Goal: Task Accomplishment & Management: Use online tool/utility

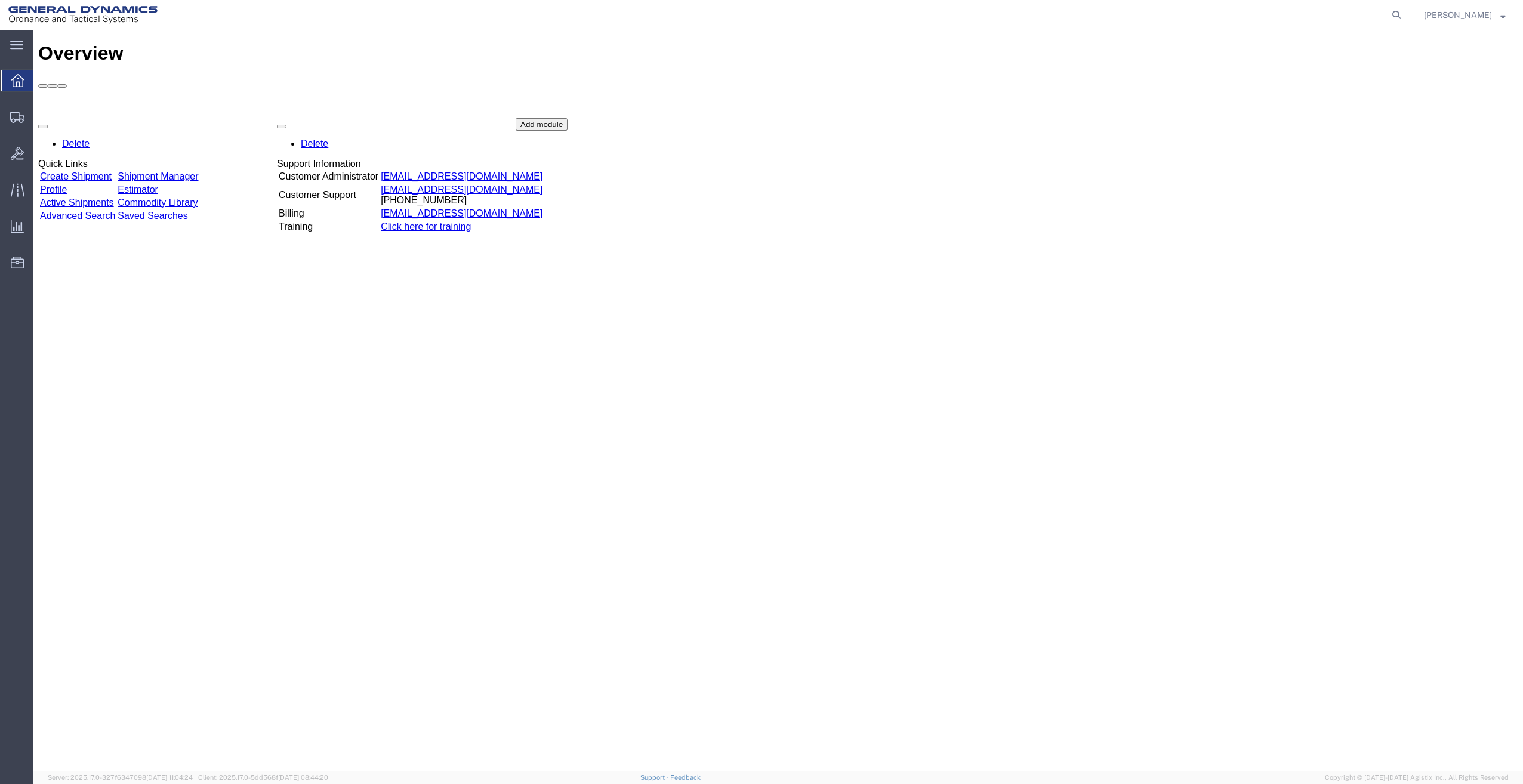
click at [158, 184] on link "Estimator" at bounding box center [138, 189] width 40 height 10
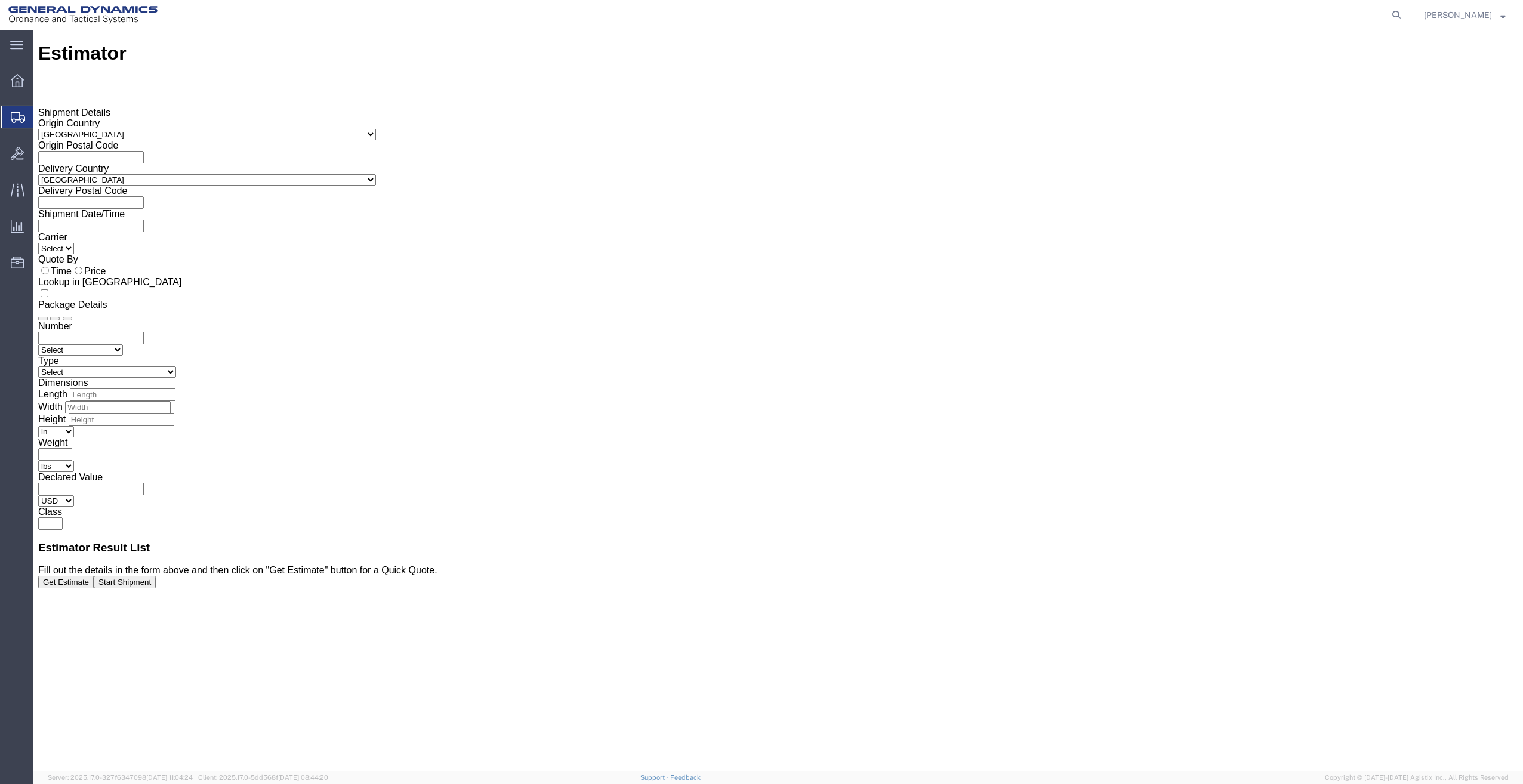
click at [144, 155] on input "text" at bounding box center [91, 157] width 106 height 12
type input "04072"
click at [375, 206] on div "Origin Country Select [GEOGRAPHIC_DATA] [GEOGRAPHIC_DATA] [GEOGRAPHIC_DATA] [GE…" at bounding box center [778, 208] width 1480 height 182
click at [144, 196] on input "text" at bounding box center [91, 202] width 106 height 12
type input "33716"
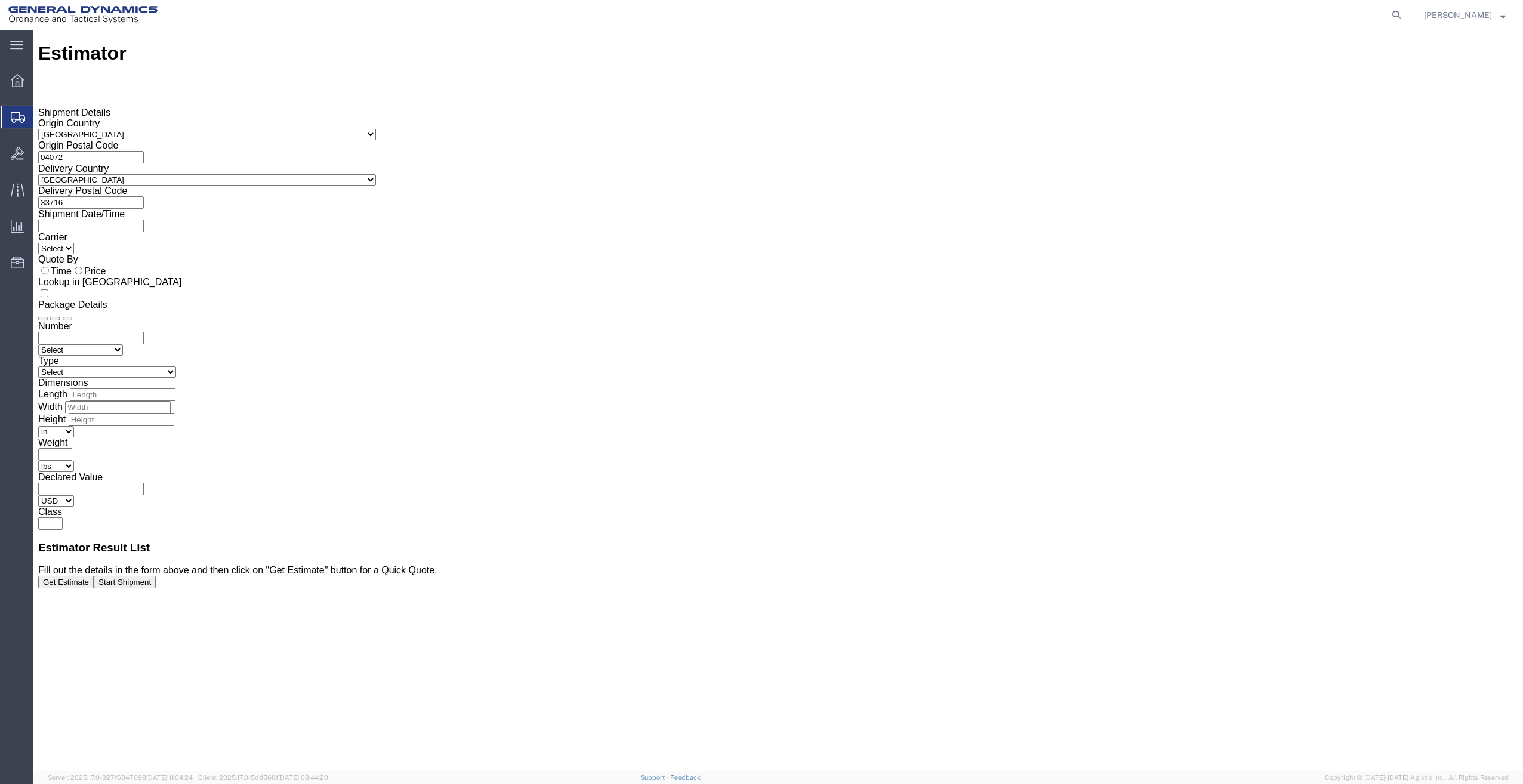
click at [38, 220] on icon at bounding box center [38, 225] width 0 height 10
click at [144, 223] on input "text" at bounding box center [91, 225] width 106 height 12
type input "08/19/2025"
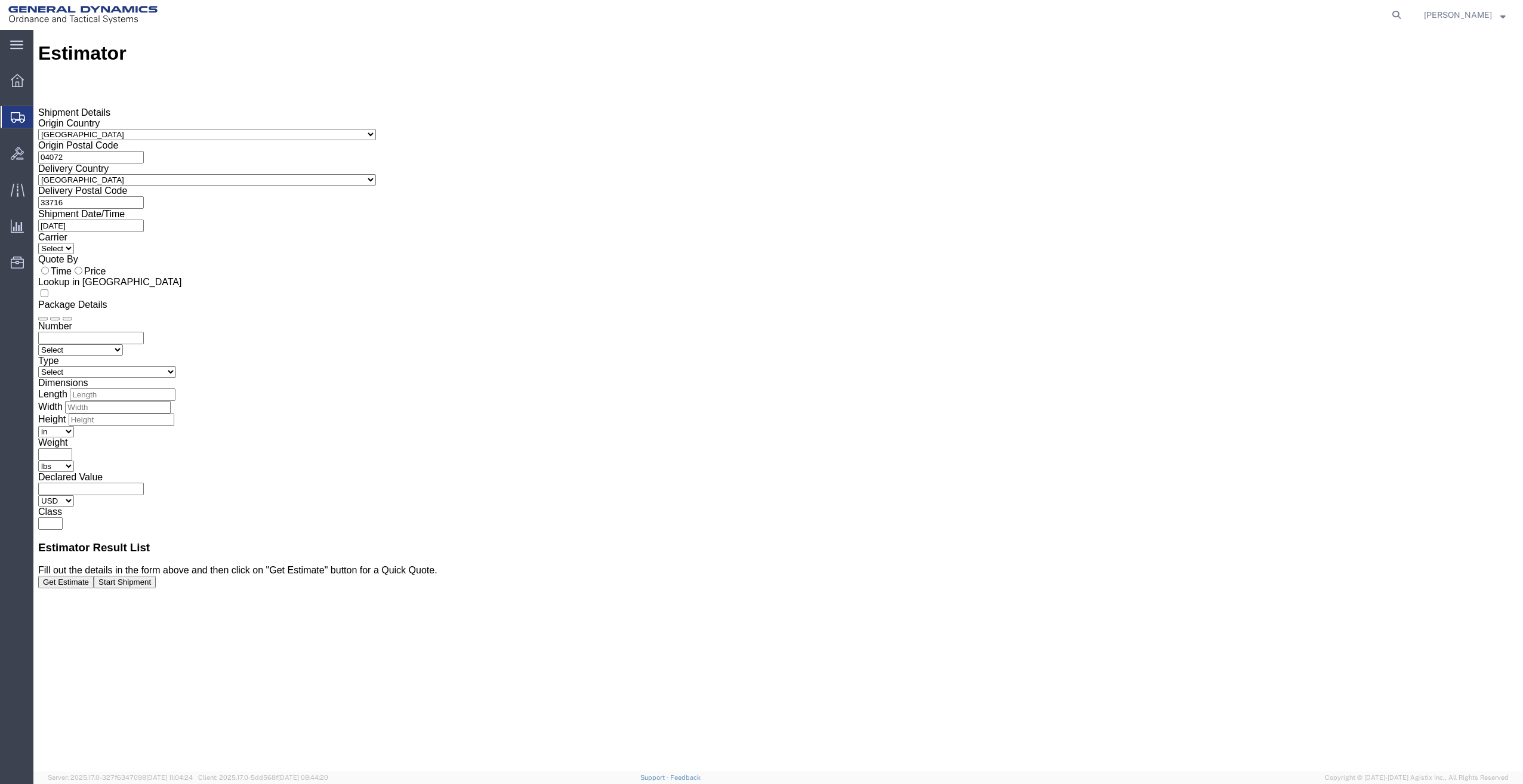
click at [144, 332] on input "number" at bounding box center [91, 338] width 106 height 12
drag, startPoint x: 1110, startPoint y: 132, endPoint x: 966, endPoint y: 140, distance: 144.2
click at [966, 321] on div "Number 4 Select Air Less than Truckload Multi-Leg Ocean Freight Rail Small Parc…" at bounding box center [778, 425] width 1480 height 209
type input "3"
click at [176, 367] on select "Select Bale(s) Basket(s) Bolt(s) Bottle(s) Buckets Bulk Bundle(s) Can(s) Cardbo…" at bounding box center [107, 372] width 138 height 12
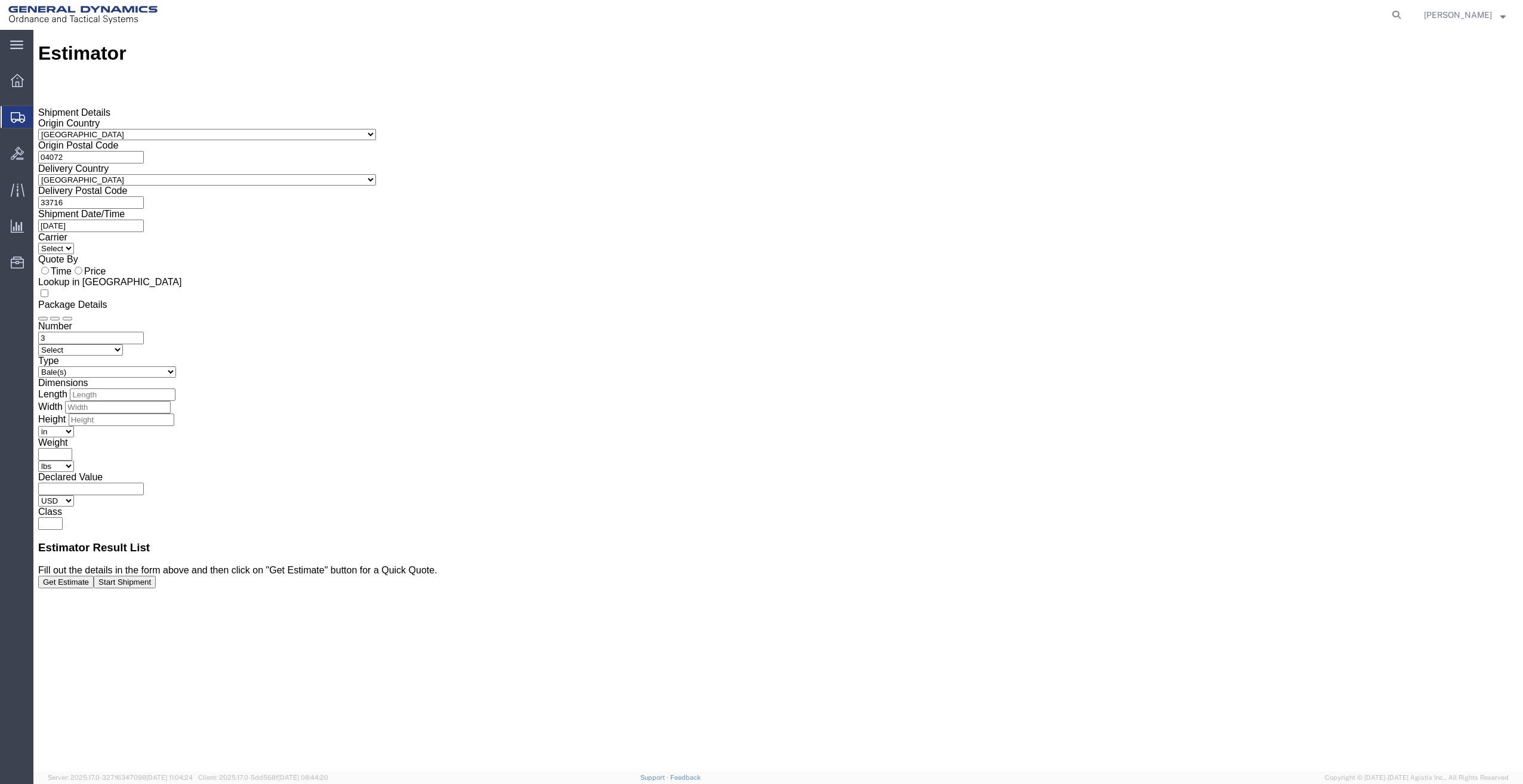
select select "PSNS"
click at [176, 367] on select "Select Bale(s) Basket(s) Bolt(s) Bottle(s) Buckets Bulk Bundle(s) Can(s) Cardbo…" at bounding box center [107, 372] width 138 height 12
click at [175, 389] on input "number" at bounding box center [123, 395] width 106 height 12
type input "48"
type input "40"
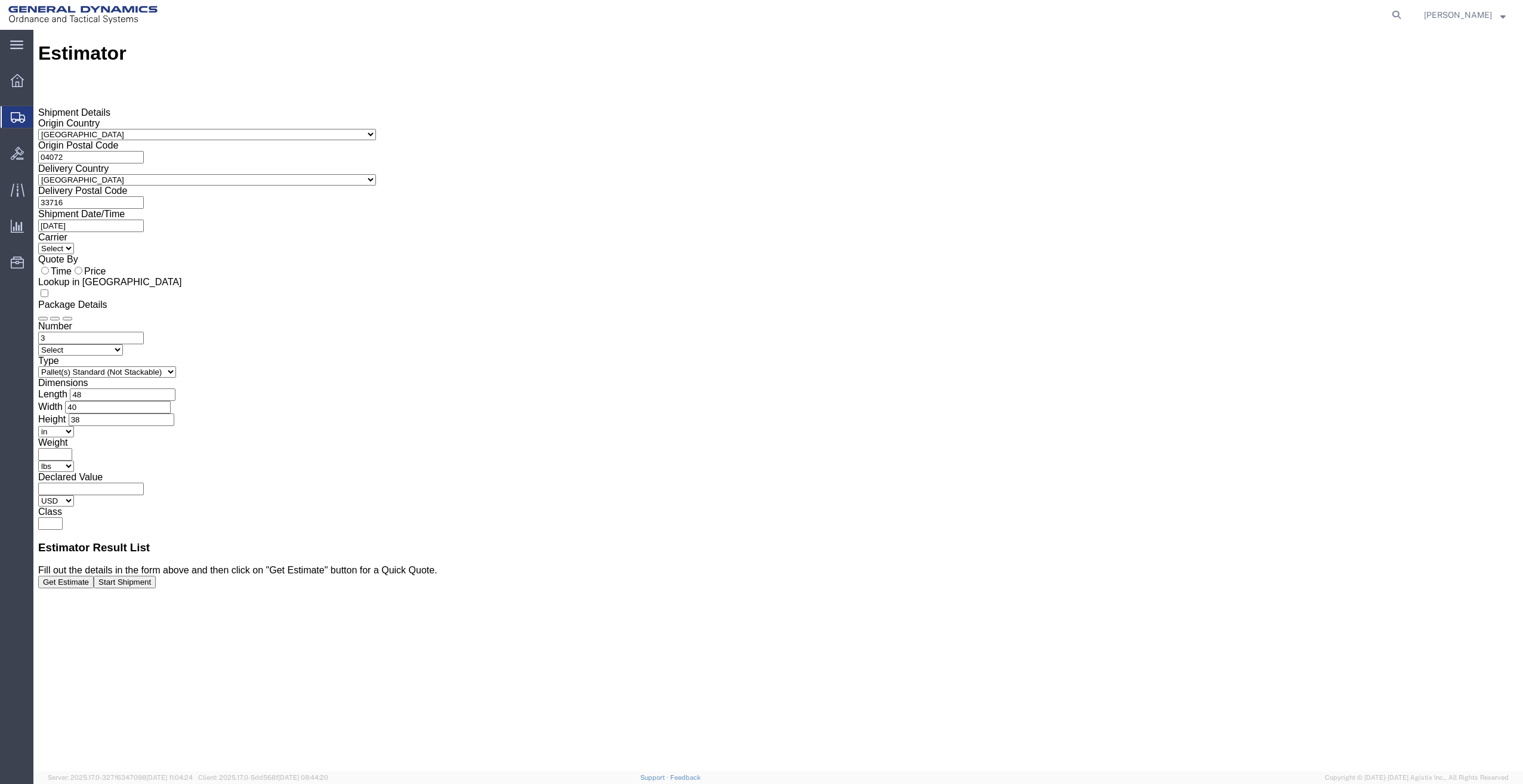
type input "38"
type input "2832"
click at [62, 517] on input "text" at bounding box center [51, 524] width 25 height 12
type input "85"
click at [1223, 469] on div "Estimator Please fix the following errors Shipment Details Origin Country Selec…" at bounding box center [778, 413] width 1480 height 742
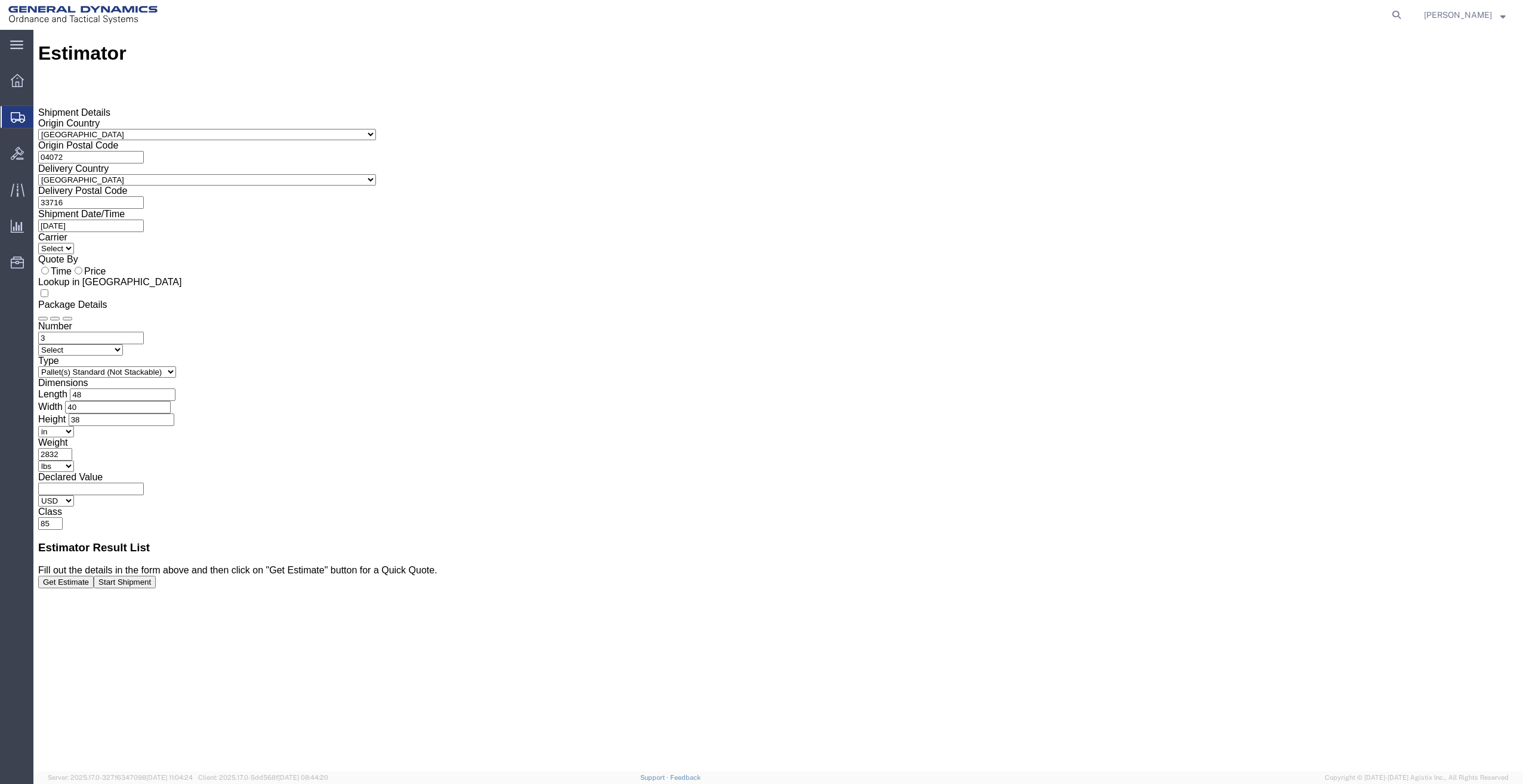
click at [94, 588] on button "Get Estimate" at bounding box center [66, 582] width 56 height 12
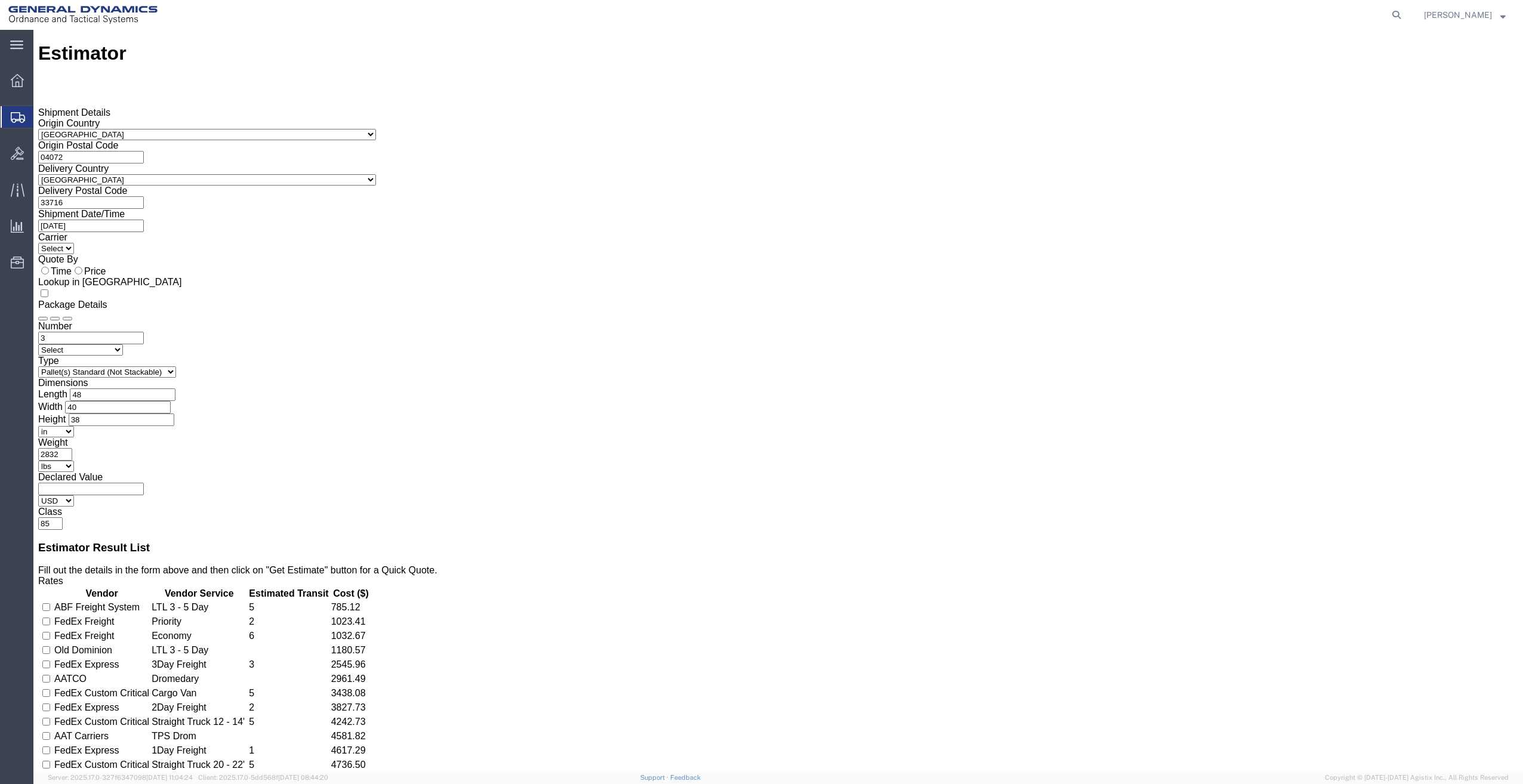
drag, startPoint x: 1049, startPoint y: 130, endPoint x: 1003, endPoint y: 136, distance: 46.4
click at [1003, 321] on div "Number 3 Select Air Less than Truckload Multi-Leg Ocean Freight Rail Small Parc…" at bounding box center [778, 338] width 1480 height 34
type input "11"
drag, startPoint x: 1099, startPoint y: 198, endPoint x: 860, endPoint y: 242, distance: 243.0
click at [857, 321] on div "Number 11 Select Air Less than Truckload Multi-Leg Ocean Freight Rail Small Par…" at bounding box center [778, 425] width 1480 height 209
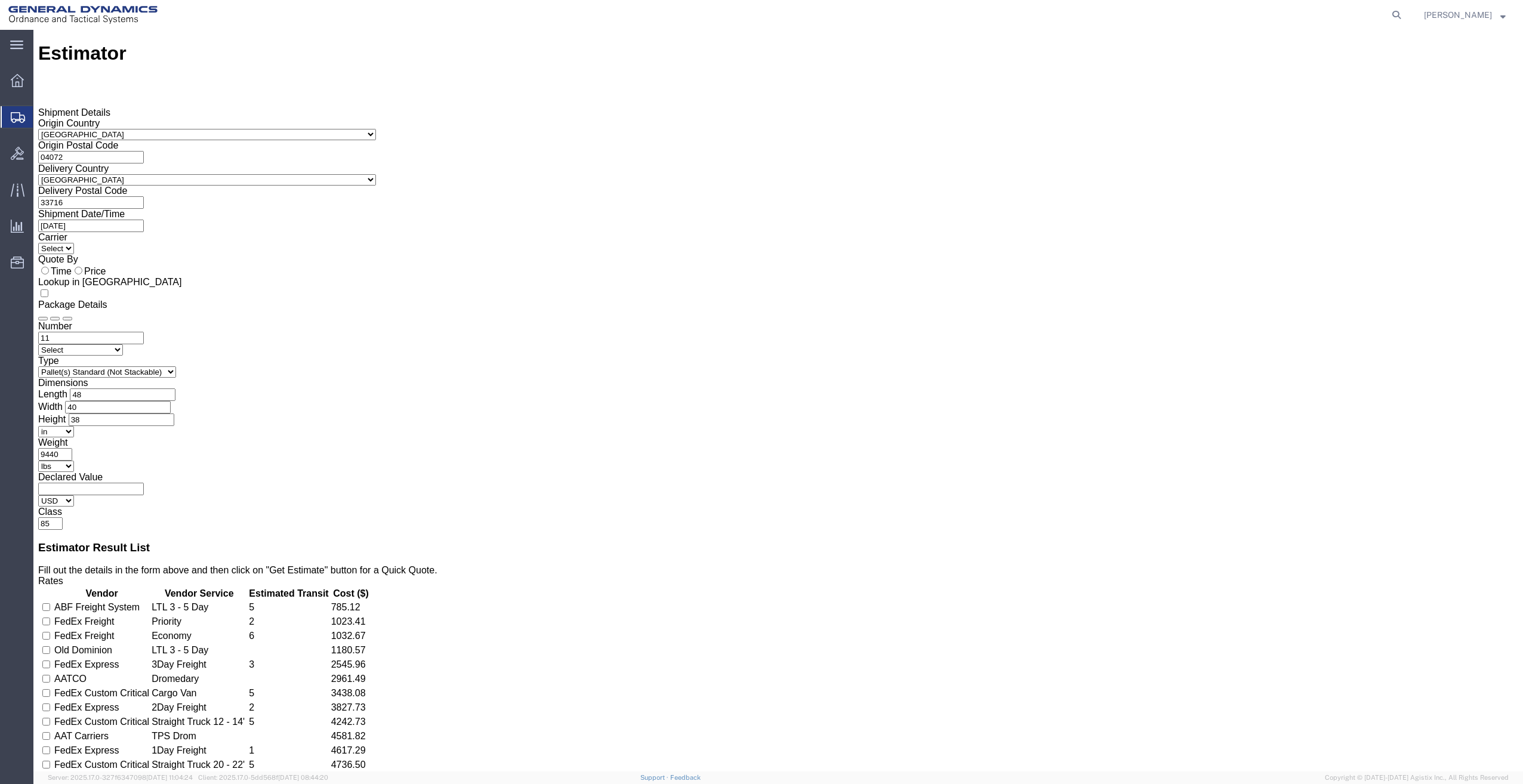
drag, startPoint x: 1060, startPoint y: 192, endPoint x: 924, endPoint y: 230, distance: 141.2
click at [925, 321] on div "Number 11 Select Air Less than Truckload Multi-Leg Ocean Freight Rail Small Par…" at bounding box center [778, 425] width 1480 height 209
type input "10111"
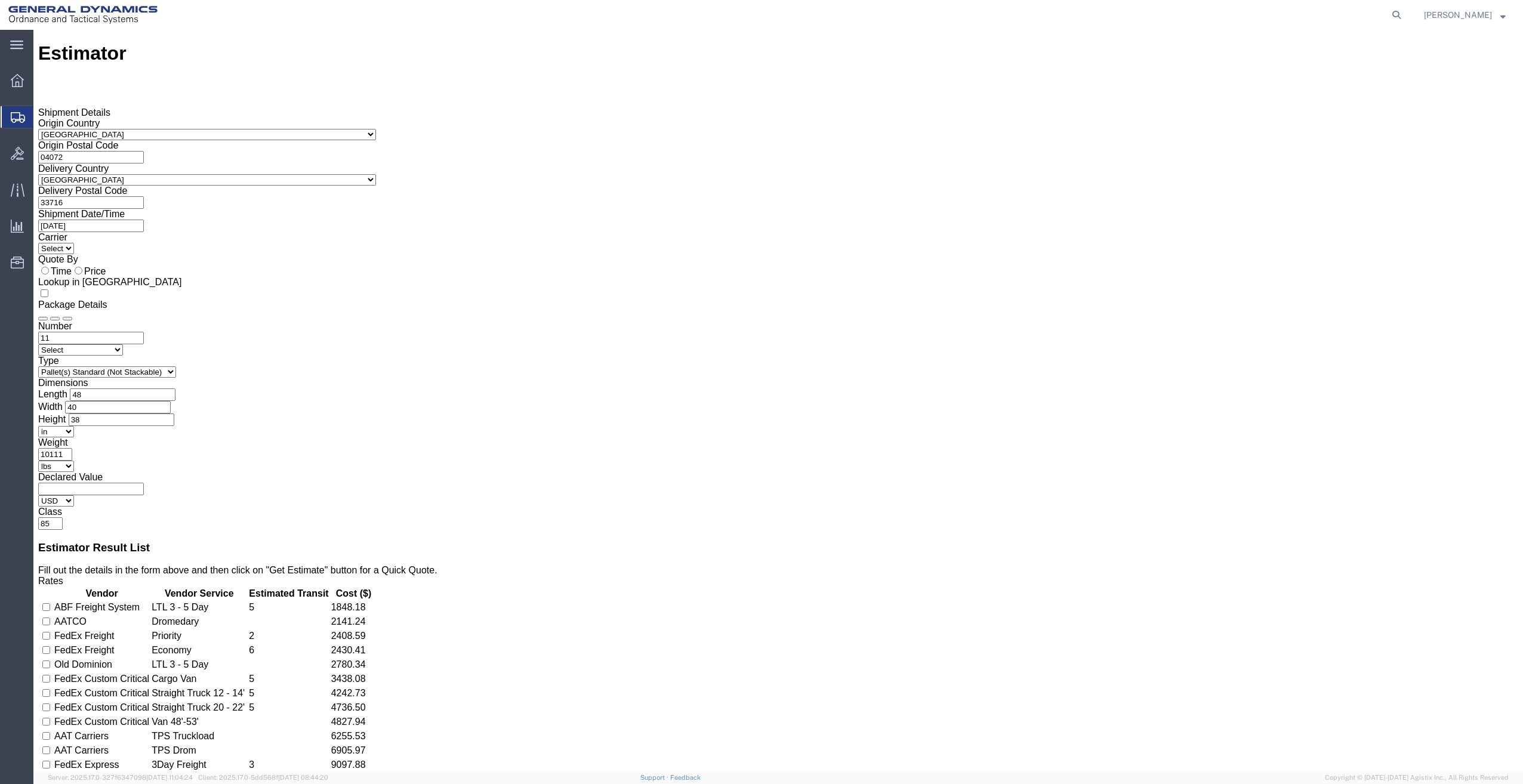
click at [1507, 57] on div "Estimator" at bounding box center [778, 53] width 1480 height 22
drag, startPoint x: 1507, startPoint y: 58, endPoint x: 1455, endPoint y: -9, distance: 84.8
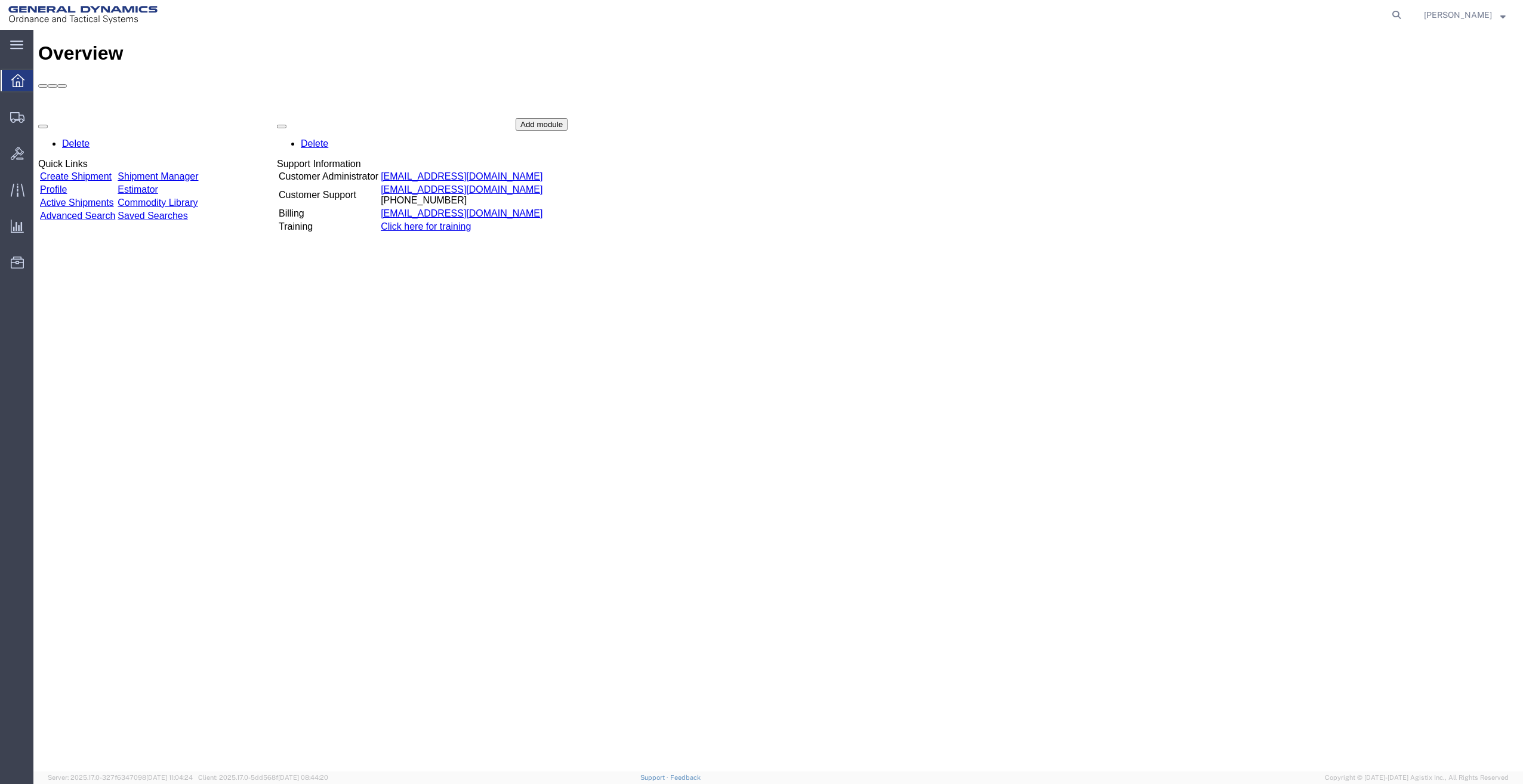
click at [158, 184] on link "Estimator" at bounding box center [138, 189] width 40 height 10
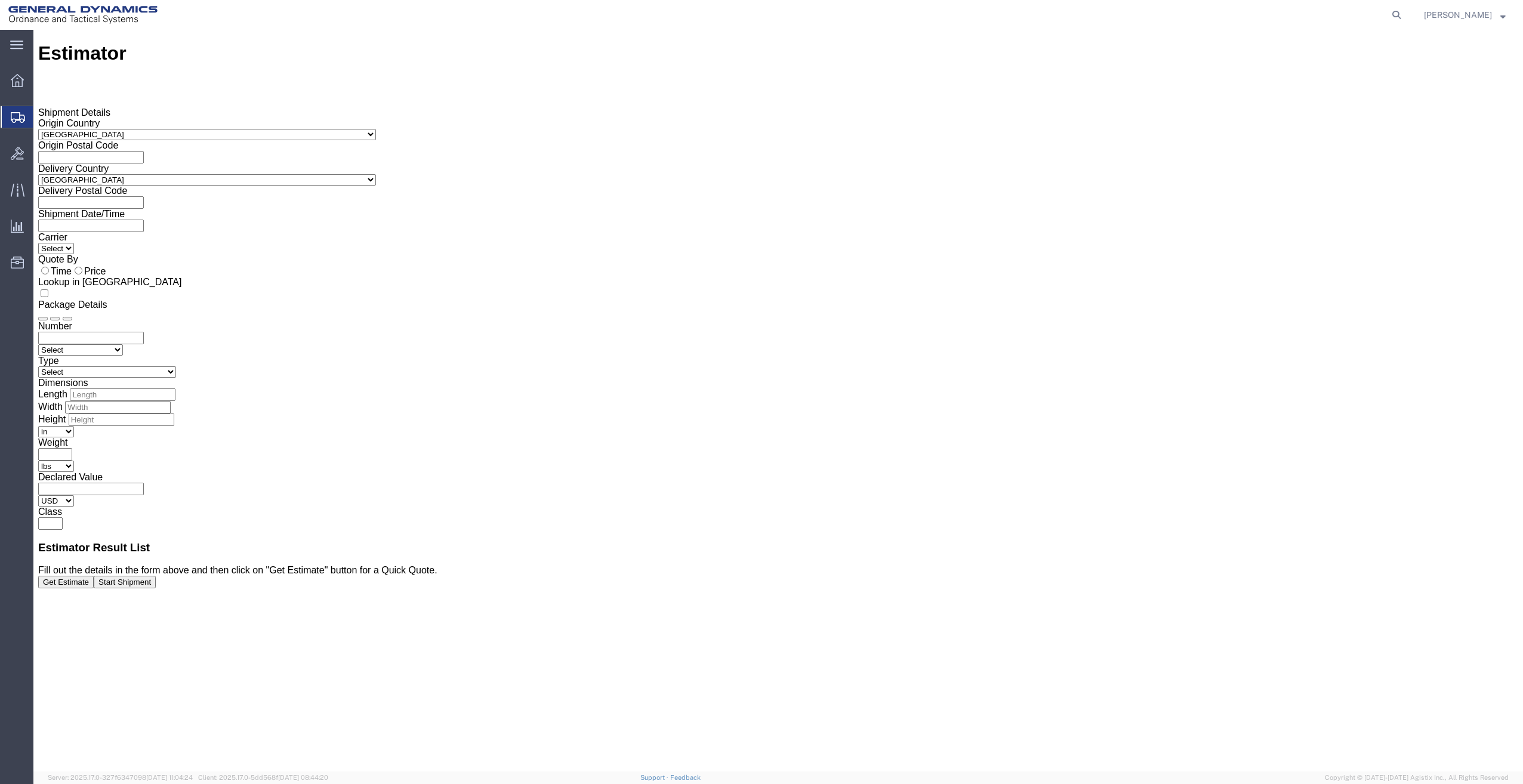
click at [144, 151] on input "text" at bounding box center [91, 157] width 106 height 12
type input "04072"
type input "03246"
click at [144, 332] on input "number" at bounding box center [91, 338] width 106 height 12
type input "1"
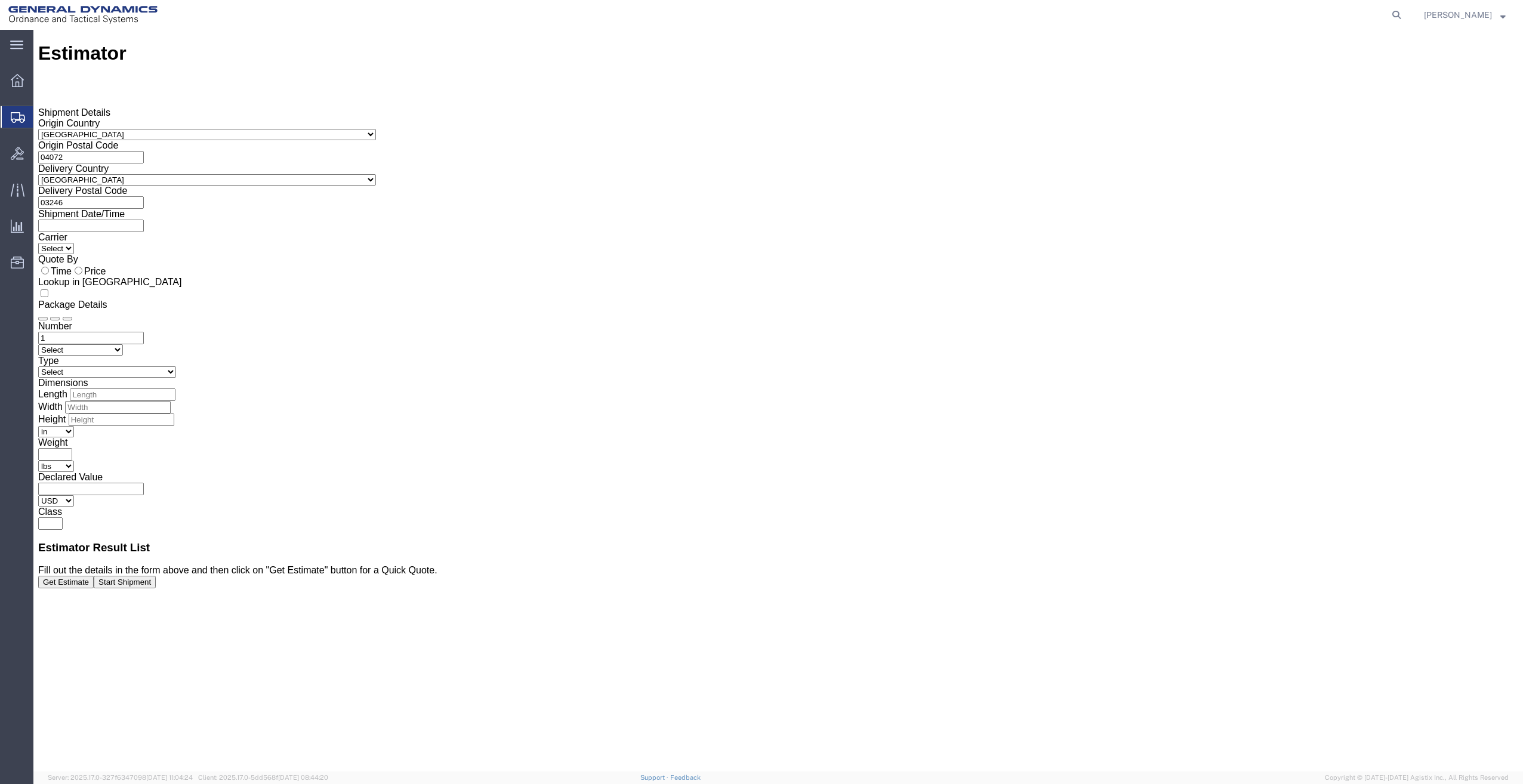
click at [176, 367] on select "Select Bale(s) Basket(s) Bolt(s) Bottle(s) Buckets Bulk Bundle(s) Can(s) Cardbo…" at bounding box center [107, 372] width 138 height 12
select select "PSNS"
click at [176, 367] on select "Select Bale(s) Basket(s) Bolt(s) Bottle(s) Buckets Bulk Bundle(s) Can(s) Cardbo…" at bounding box center [107, 372] width 138 height 12
click at [175, 389] on input "number" at bounding box center [123, 395] width 106 height 12
type input "48"
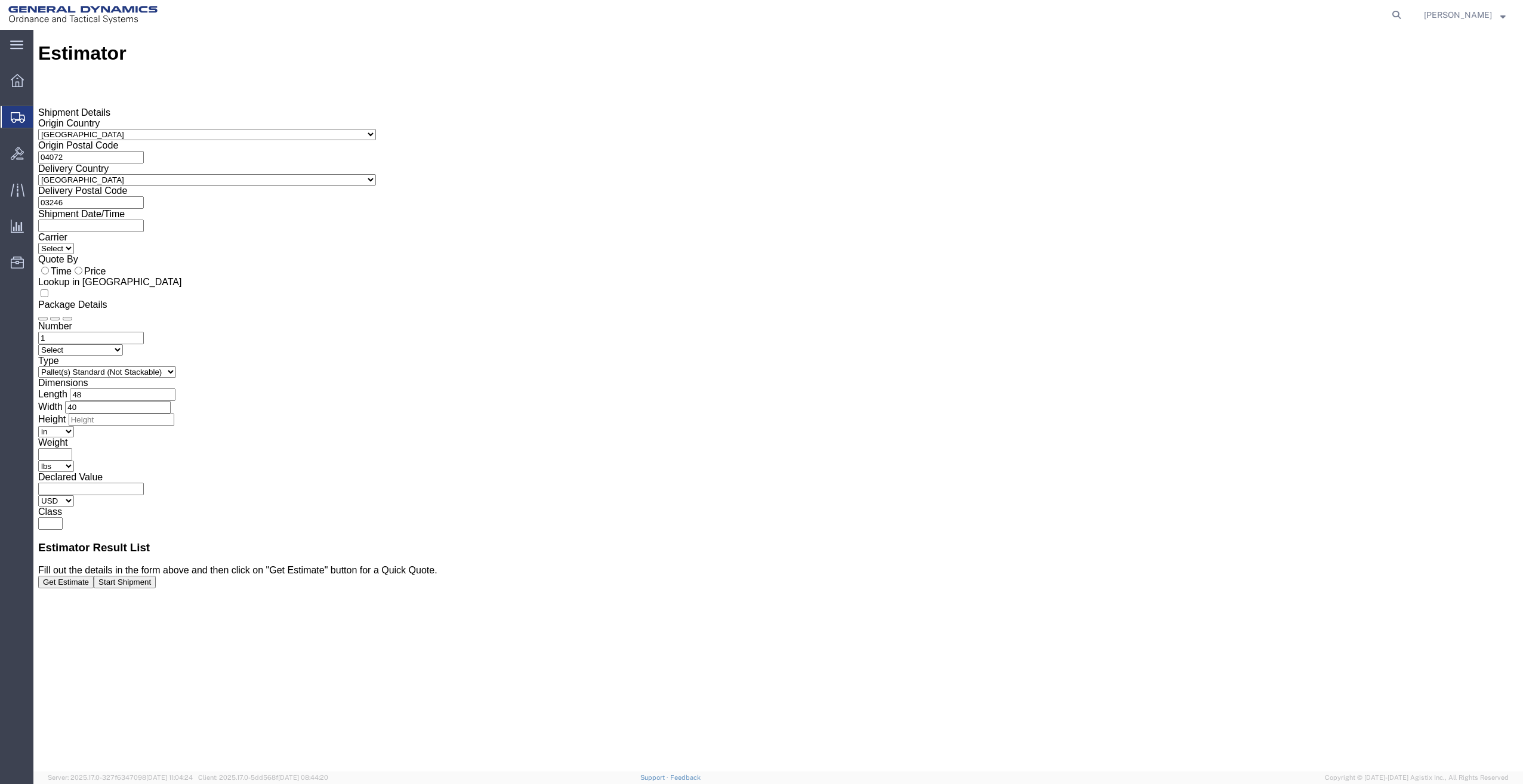
type input "40"
type input "750"
click at [62, 517] on input "text" at bounding box center [51, 524] width 25 height 12
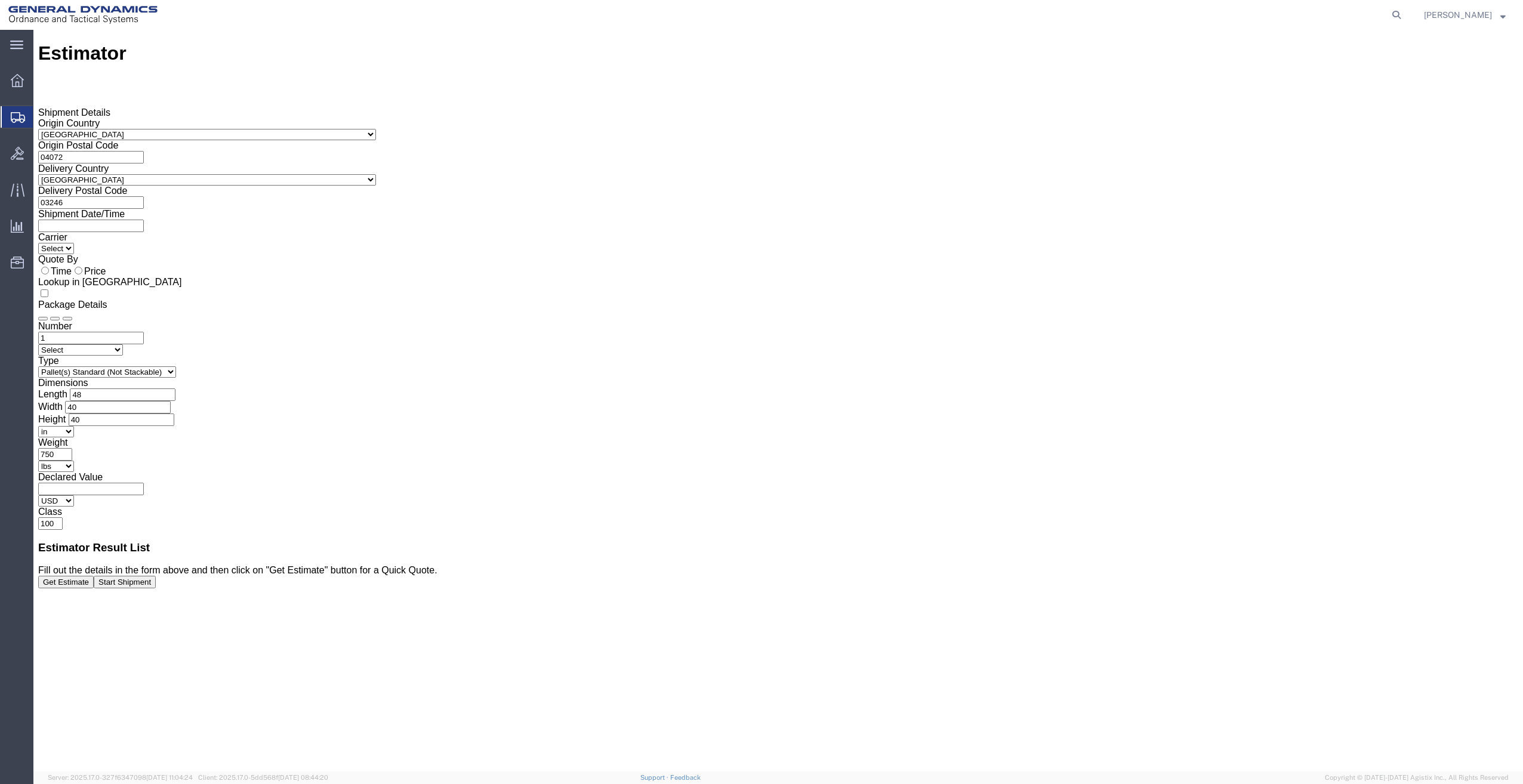
type input "100"
click at [1398, 588] on div "Get Estimate Start Shipment" at bounding box center [778, 582] width 1480 height 12
click at [1389, 588] on div "Get Estimate Start Shipment" at bounding box center [778, 582] width 1480 height 12
click at [94, 588] on button "Get Estimate" at bounding box center [66, 582] width 56 height 12
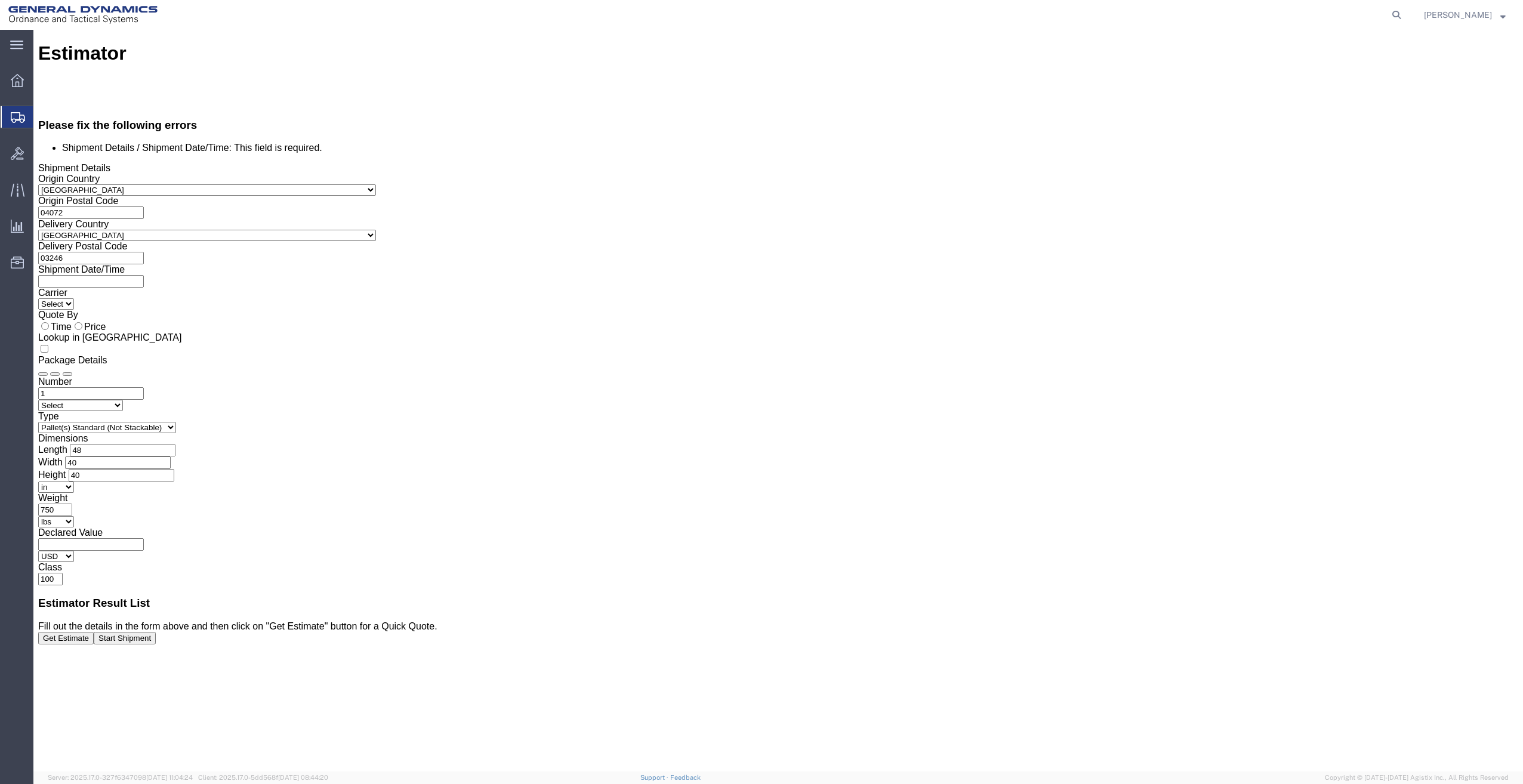
click at [144, 275] on input "text" at bounding box center [91, 281] width 106 height 12
type input "08/20/2025"
click at [94, 644] on button "Get Estimate" at bounding box center [66, 638] width 56 height 12
